Goal: Task Accomplishment & Management: Manage account settings

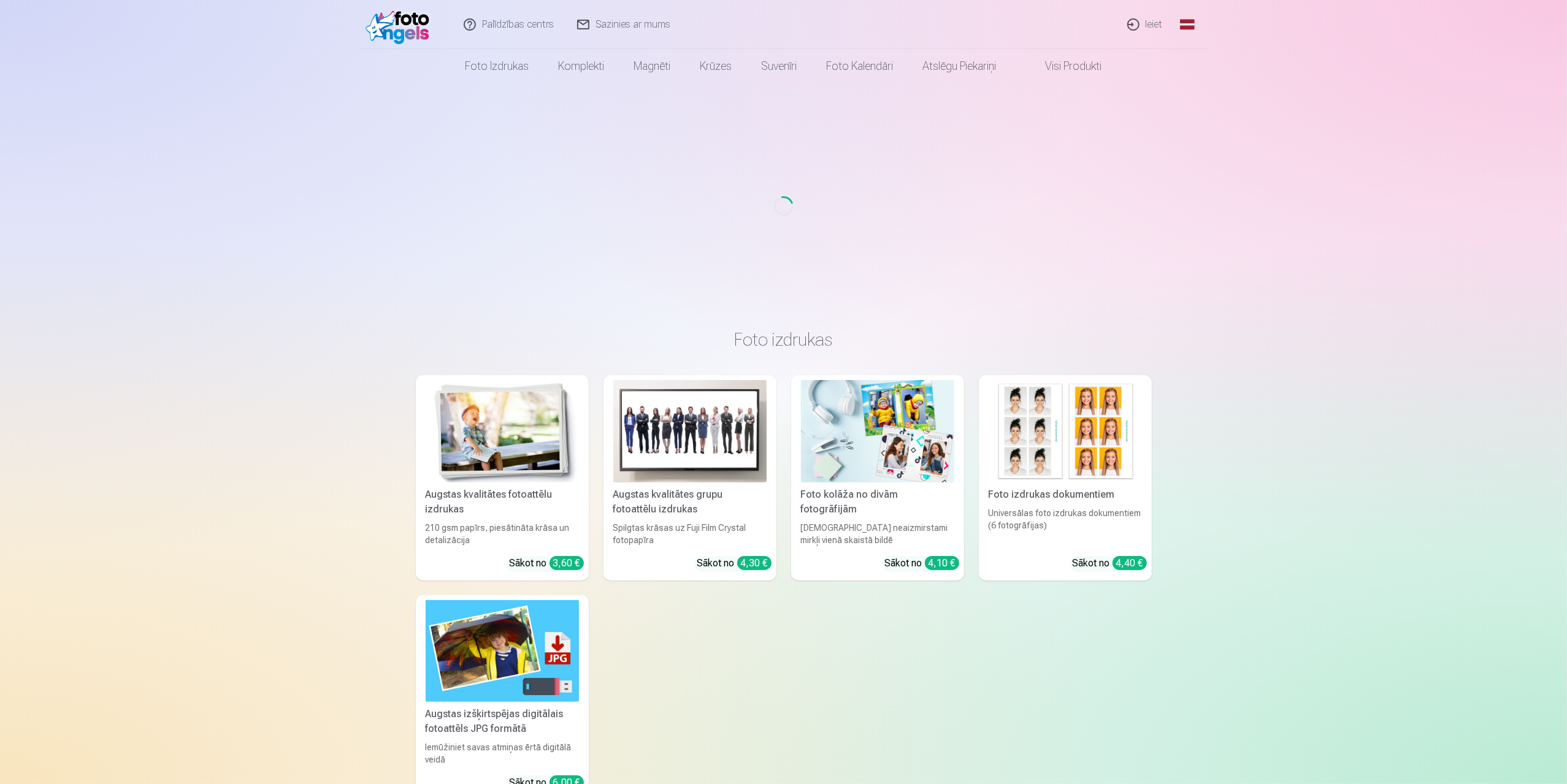
click at [1161, 23] on link "Ieiet" at bounding box center [1146, 24] width 59 height 49
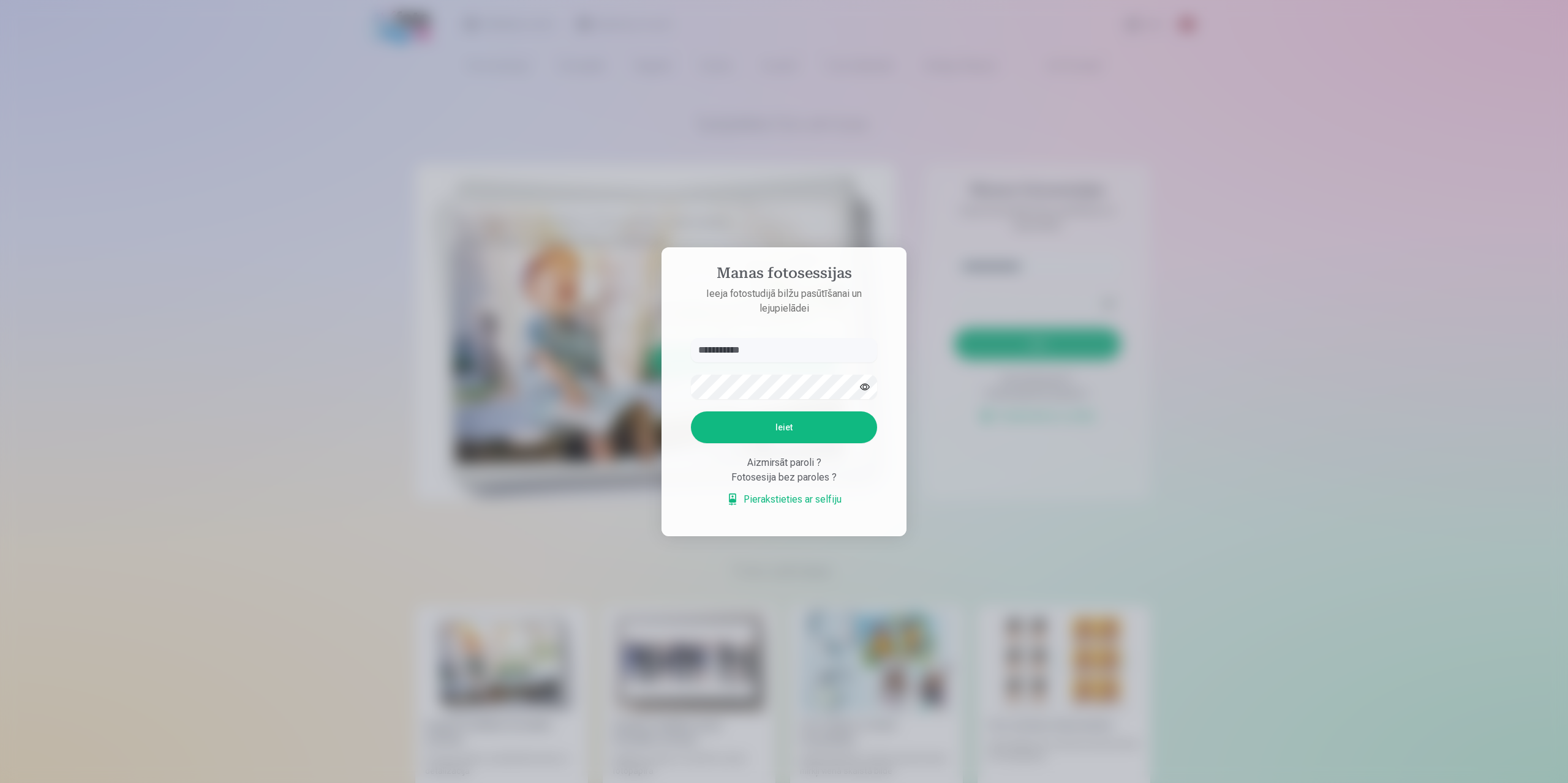
type input "**********"
click at [691, 411] on button "Ieiet" at bounding box center [784, 427] width 186 height 32
